Goal: Information Seeking & Learning: Learn about a topic

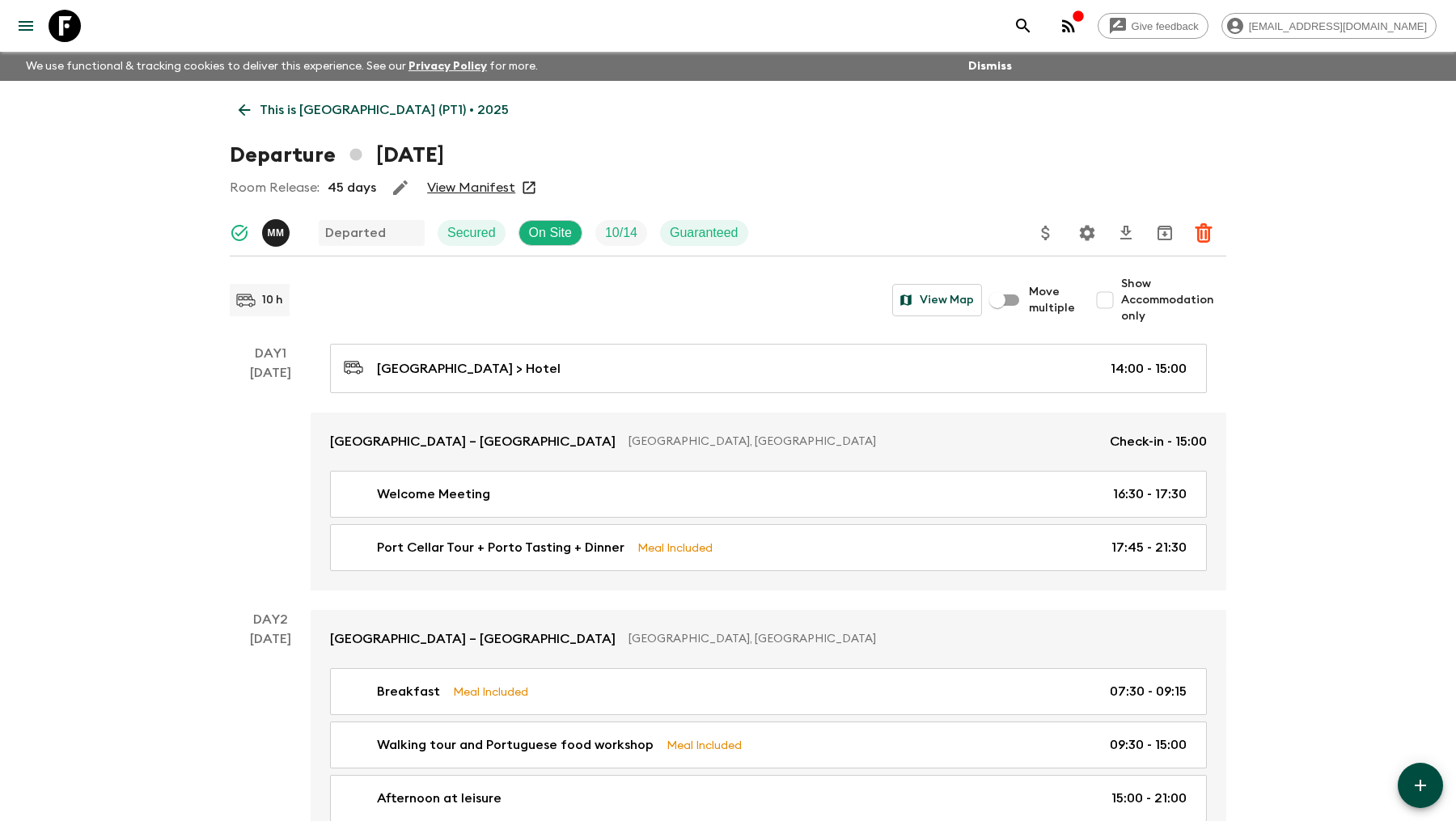
scroll to position [1302, 0]
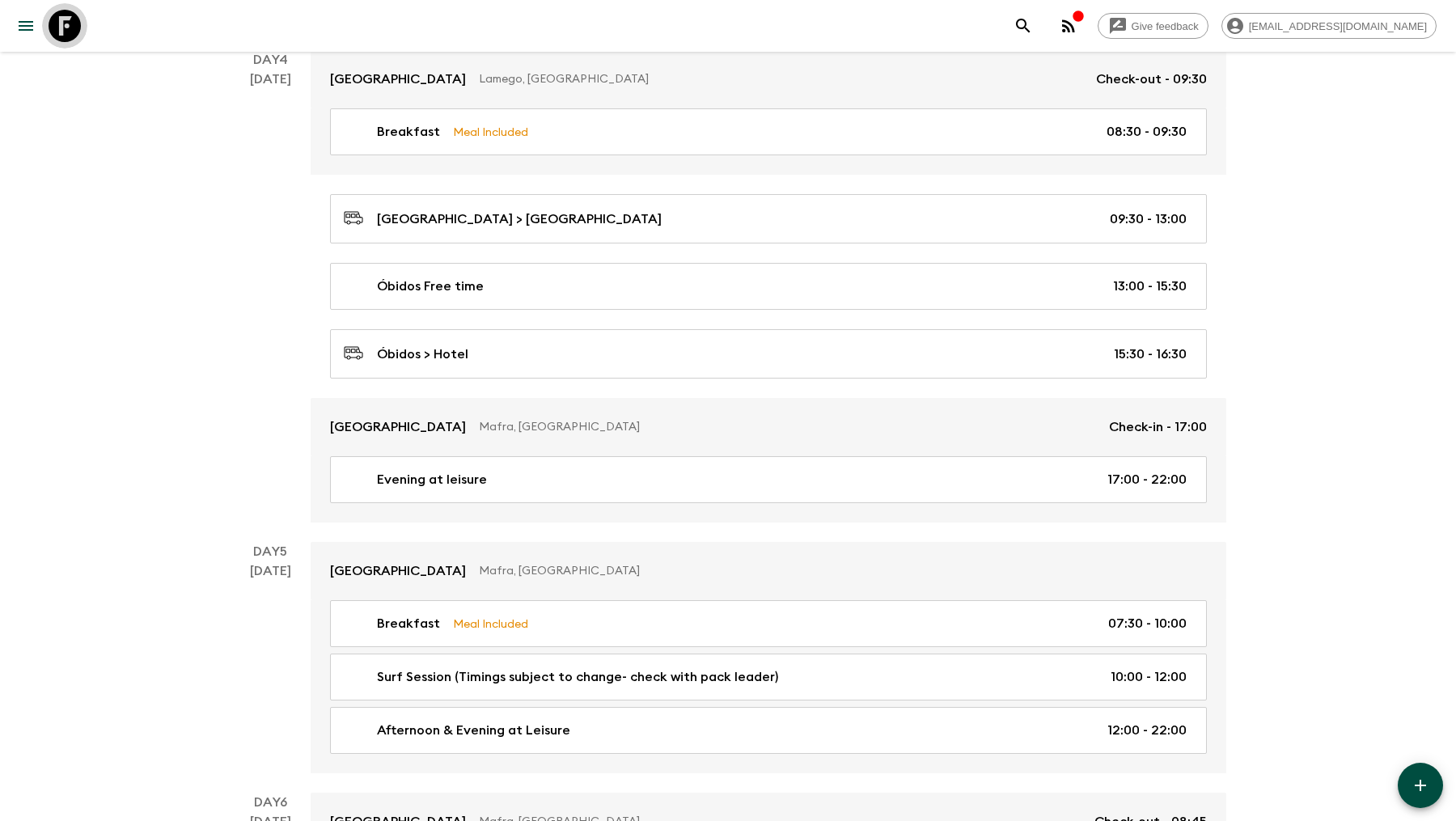
click at [74, 28] on icon at bounding box center [64, 26] width 32 height 32
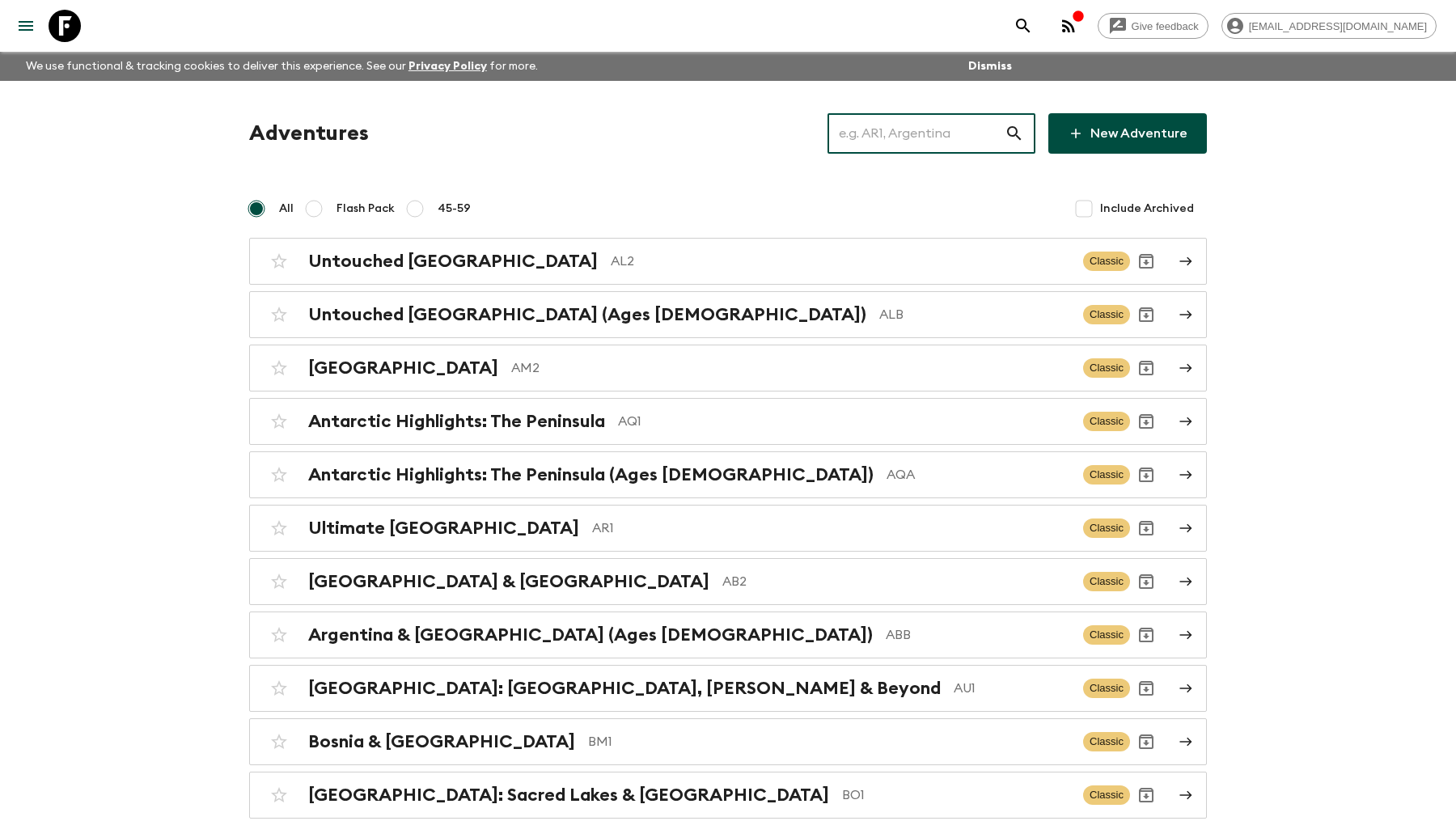
click at [951, 140] on input "text" at bounding box center [916, 133] width 177 height 46
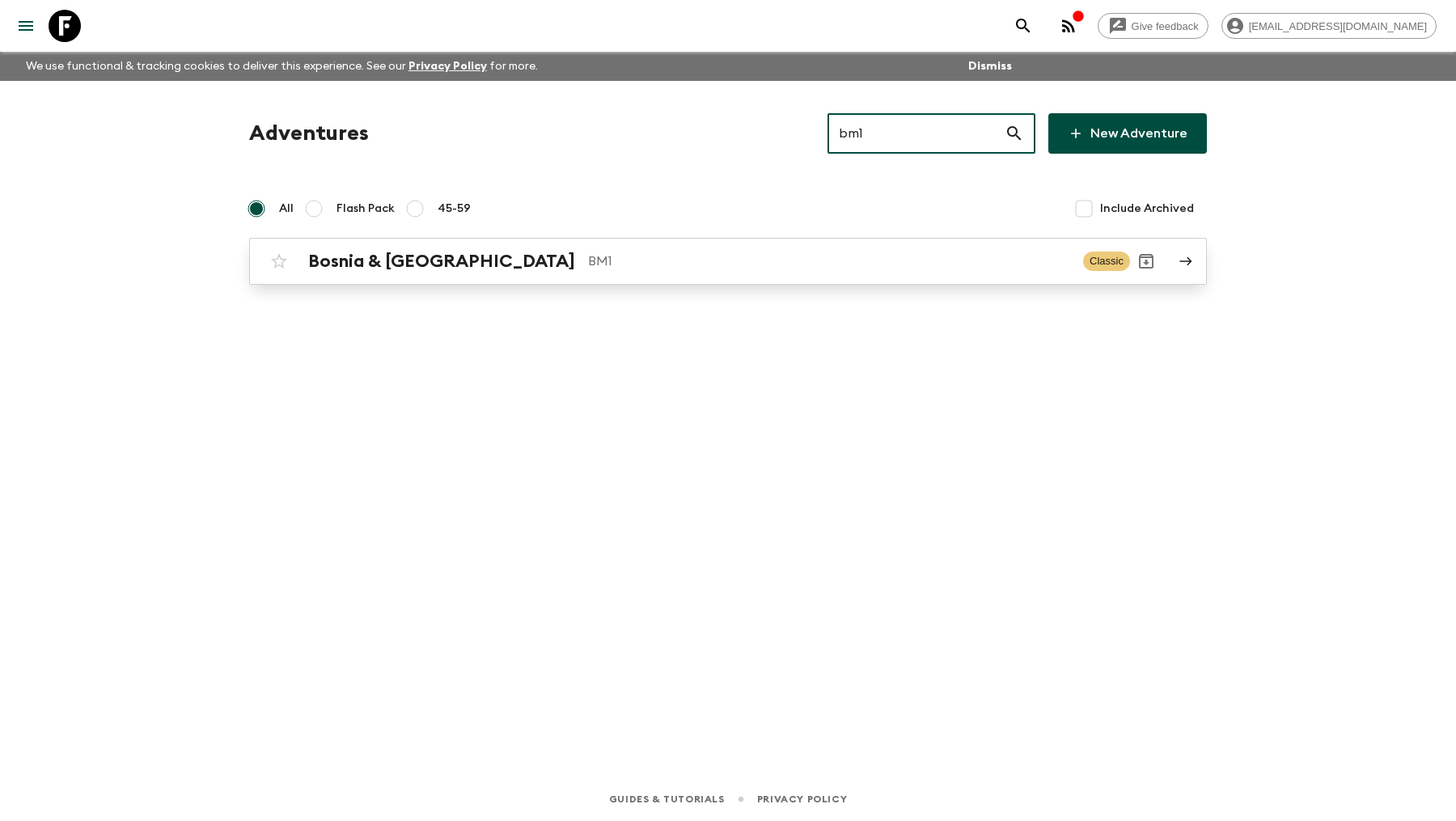
type input "bm1"
click at [491, 257] on div "Bosnia & Montenegro BM1" at bounding box center [690, 261] width 762 height 21
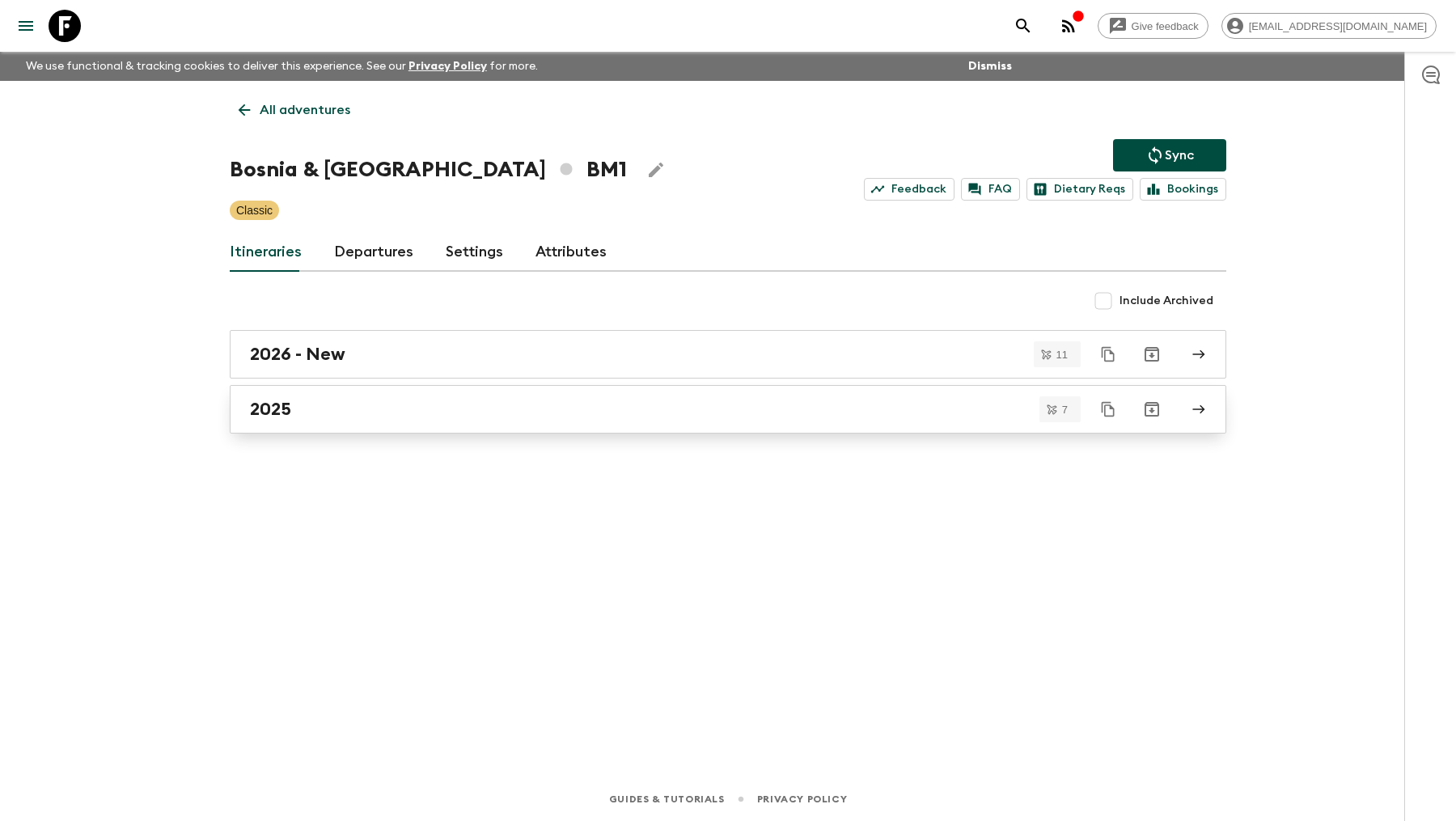
click at [368, 402] on div "2025" at bounding box center [712, 410] width 926 height 21
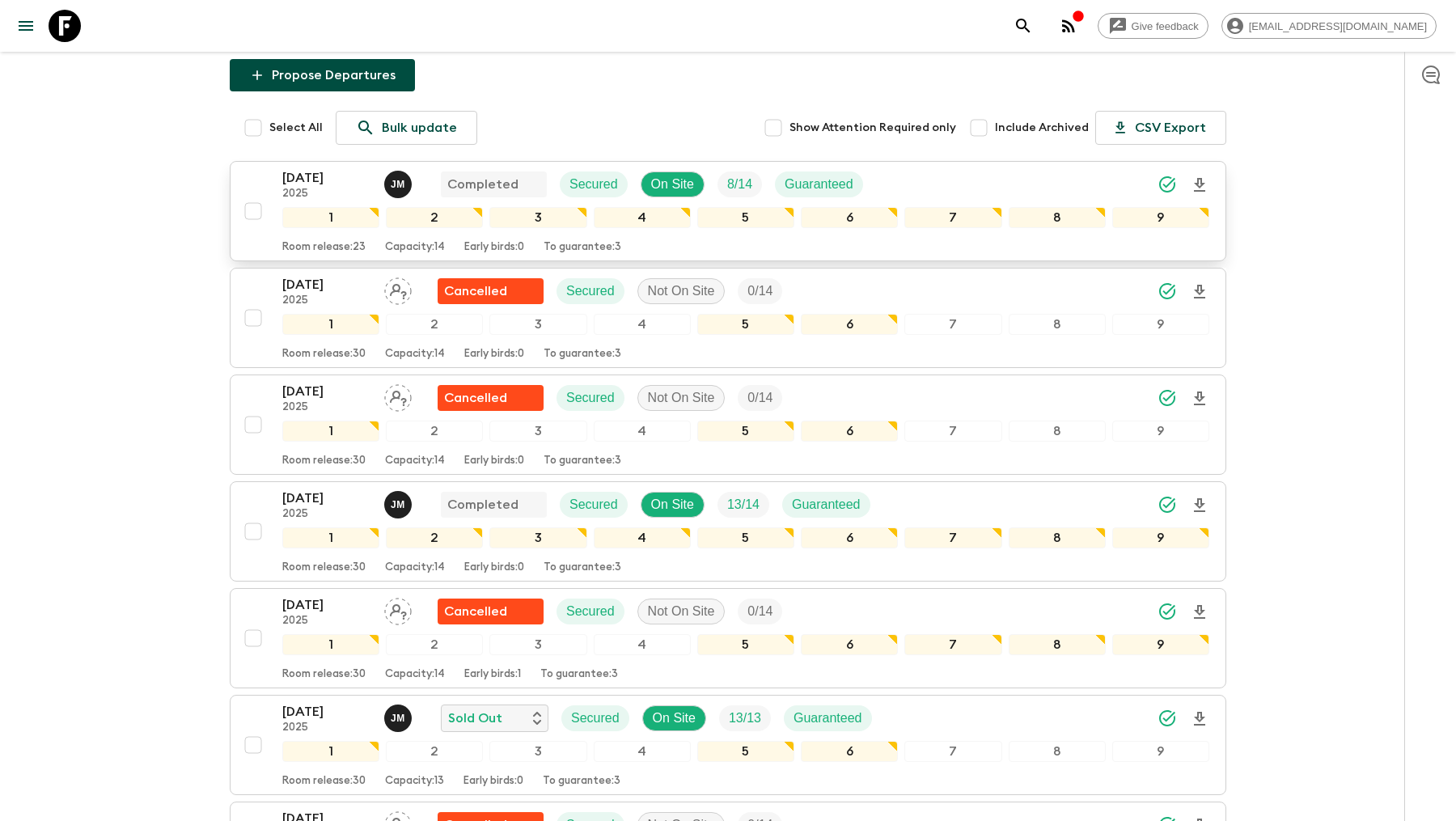
scroll to position [218, 0]
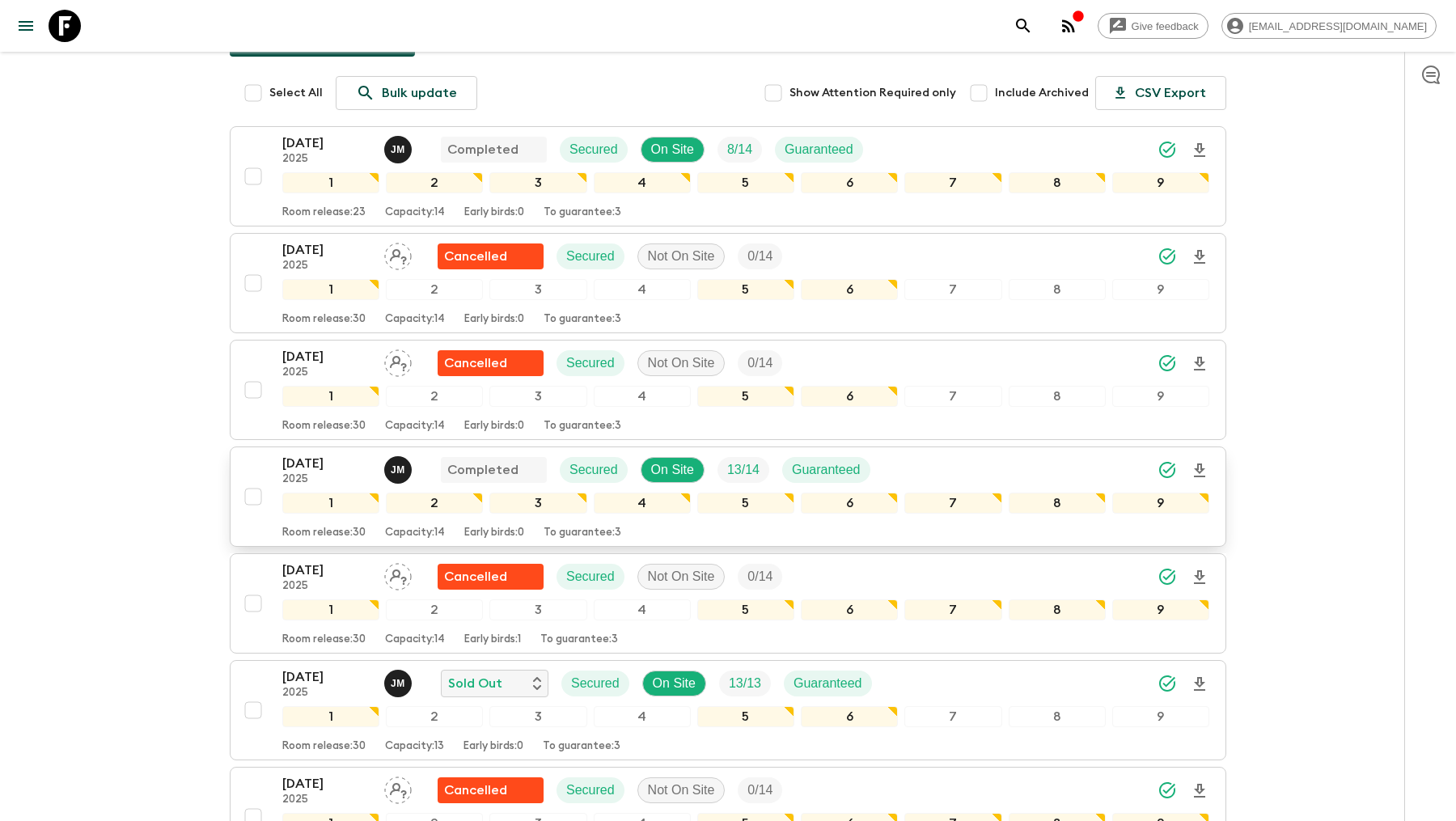
click at [334, 459] on p "[DATE]" at bounding box center [326, 463] width 89 height 20
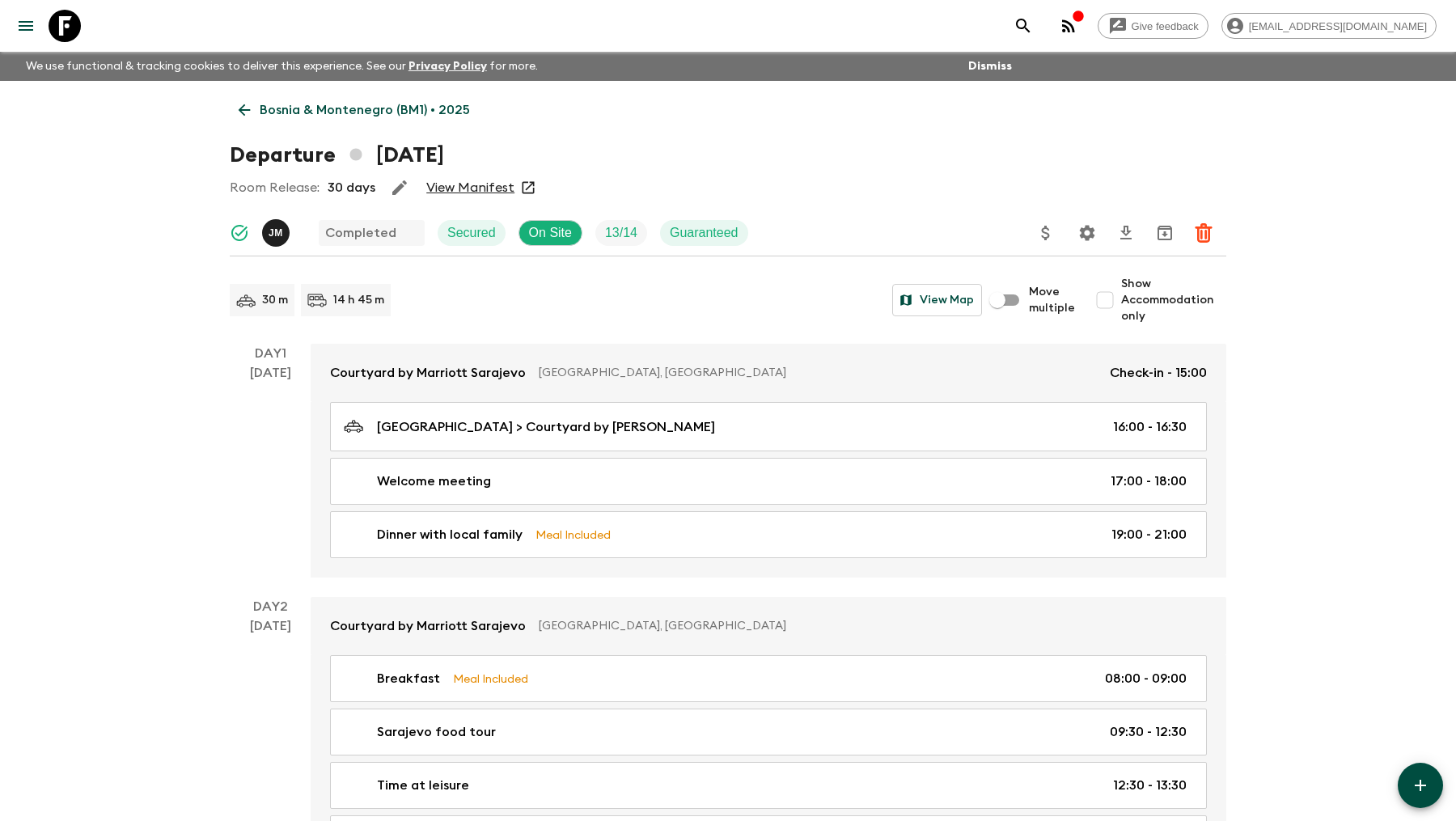
click at [456, 186] on link "View Manifest" at bounding box center [470, 188] width 89 height 16
click at [63, 25] on icon at bounding box center [64, 26] width 32 height 32
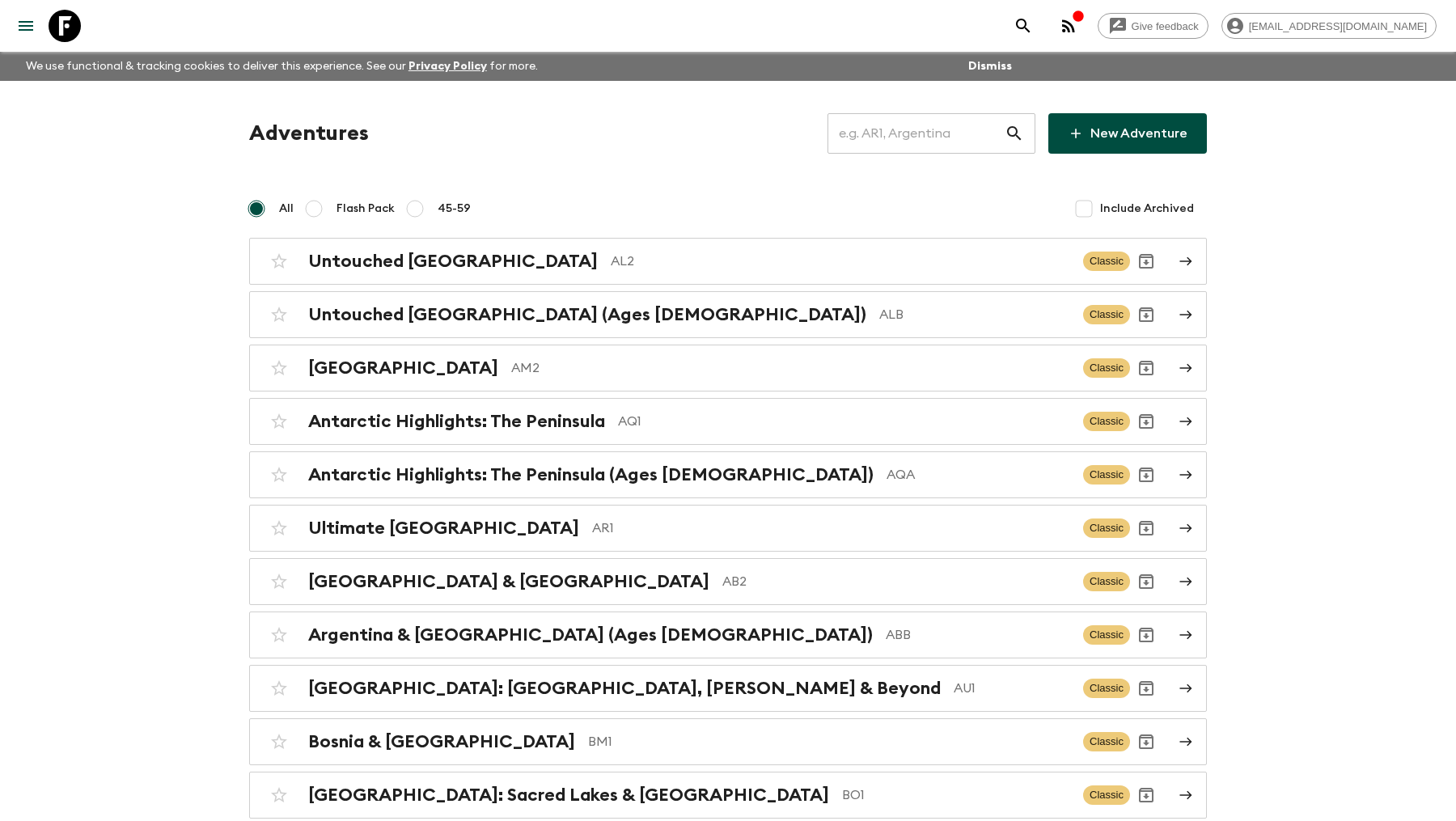
click at [885, 129] on input "text" at bounding box center [916, 133] width 177 height 46
type input "is1"
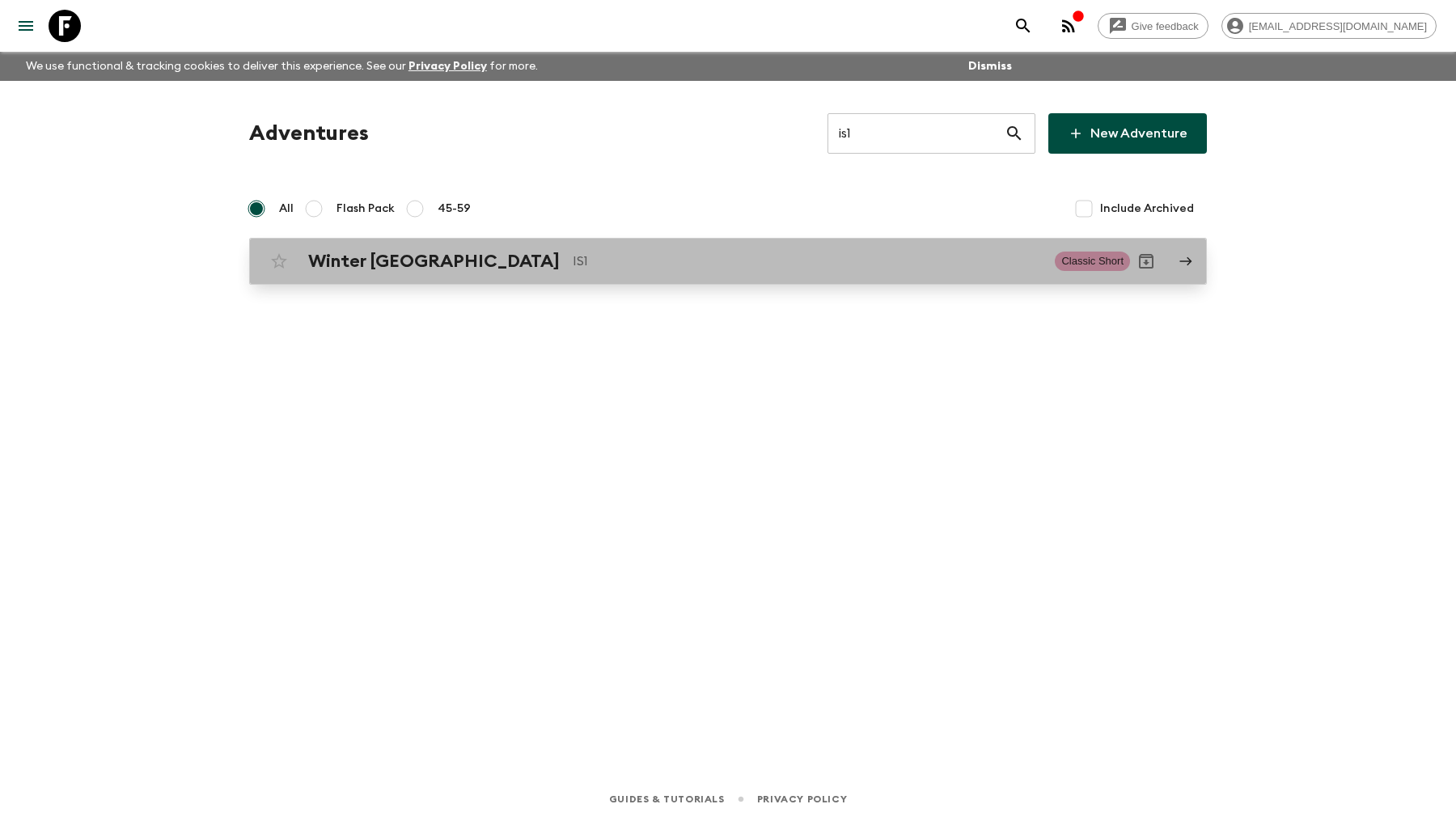
click at [572, 264] on p "IS1" at bounding box center [807, 261] width 470 height 20
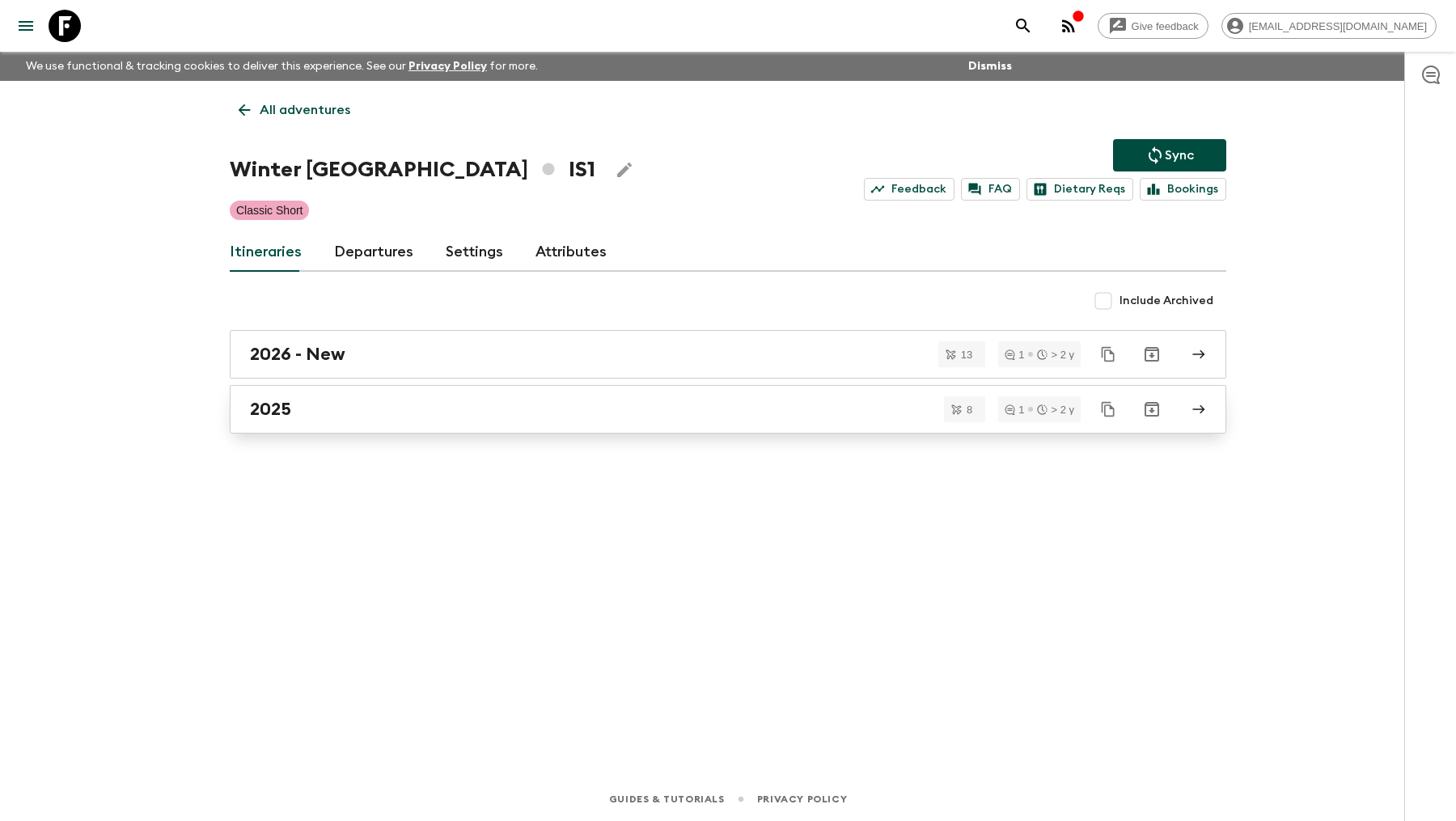
click at [330, 395] on link "2025" at bounding box center [728, 410] width 996 height 48
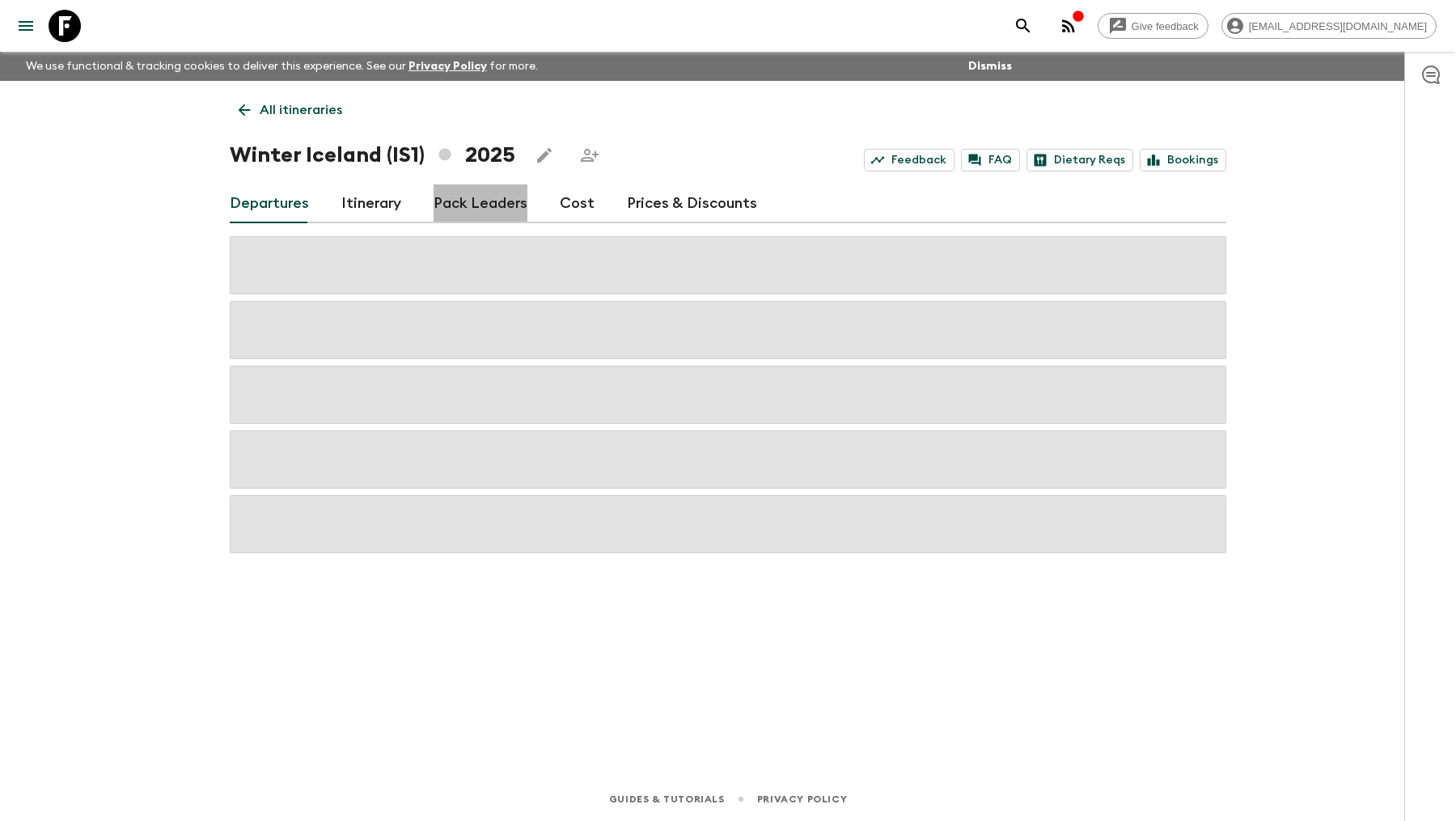
click at [478, 211] on link "Pack Leaders" at bounding box center [480, 203] width 94 height 38
